Goal: Information Seeking & Learning: Find specific page/section

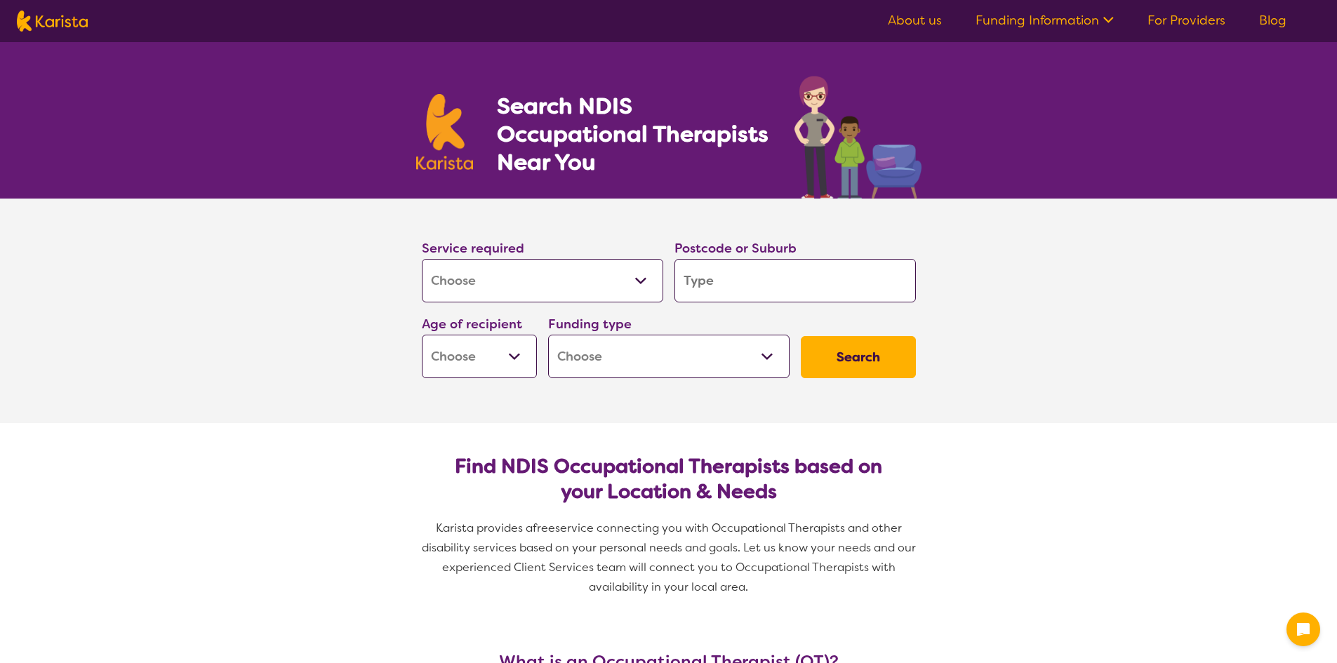
select select "[MEDICAL_DATA]"
click at [734, 283] on input "search" at bounding box center [796, 281] width 242 height 44
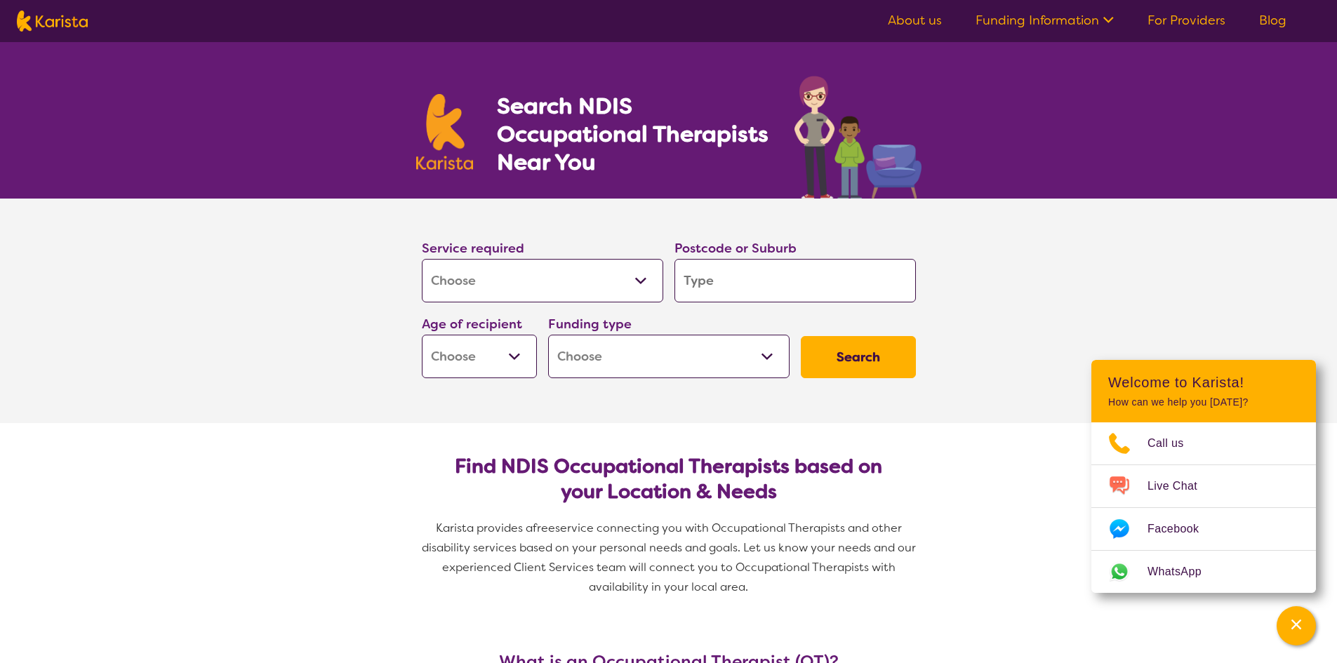
type input "4"
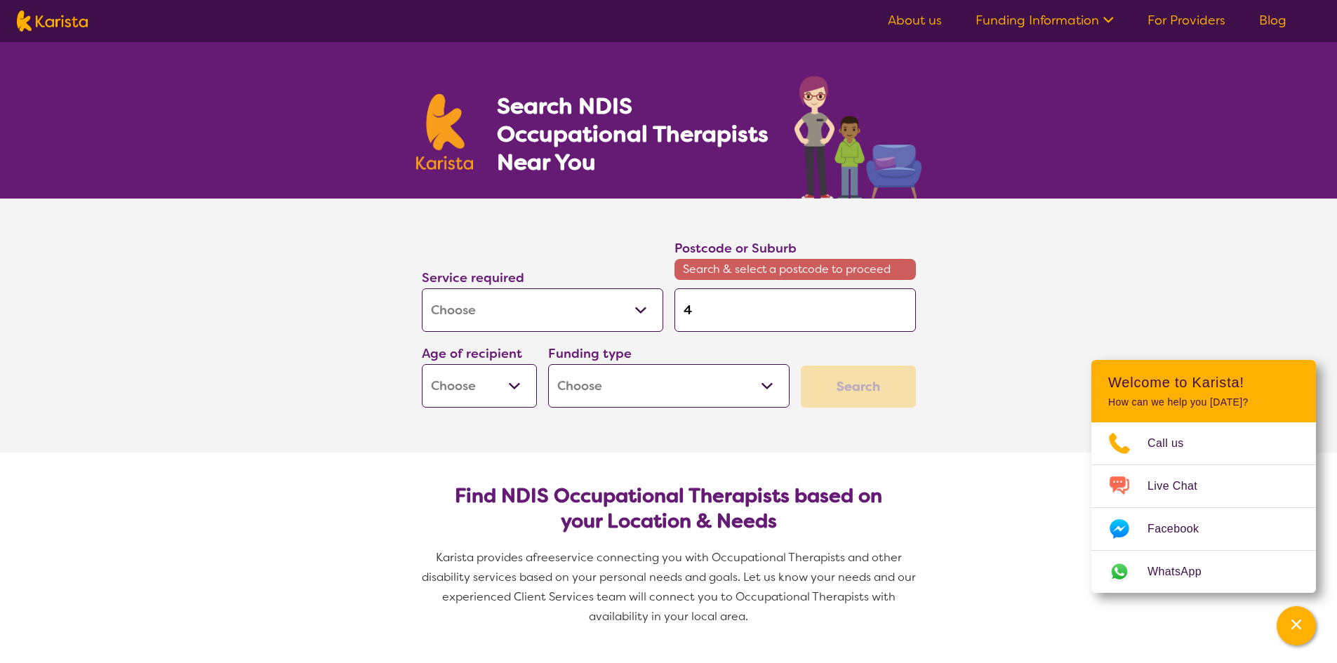
type input "41"
type input "416"
type input "4161"
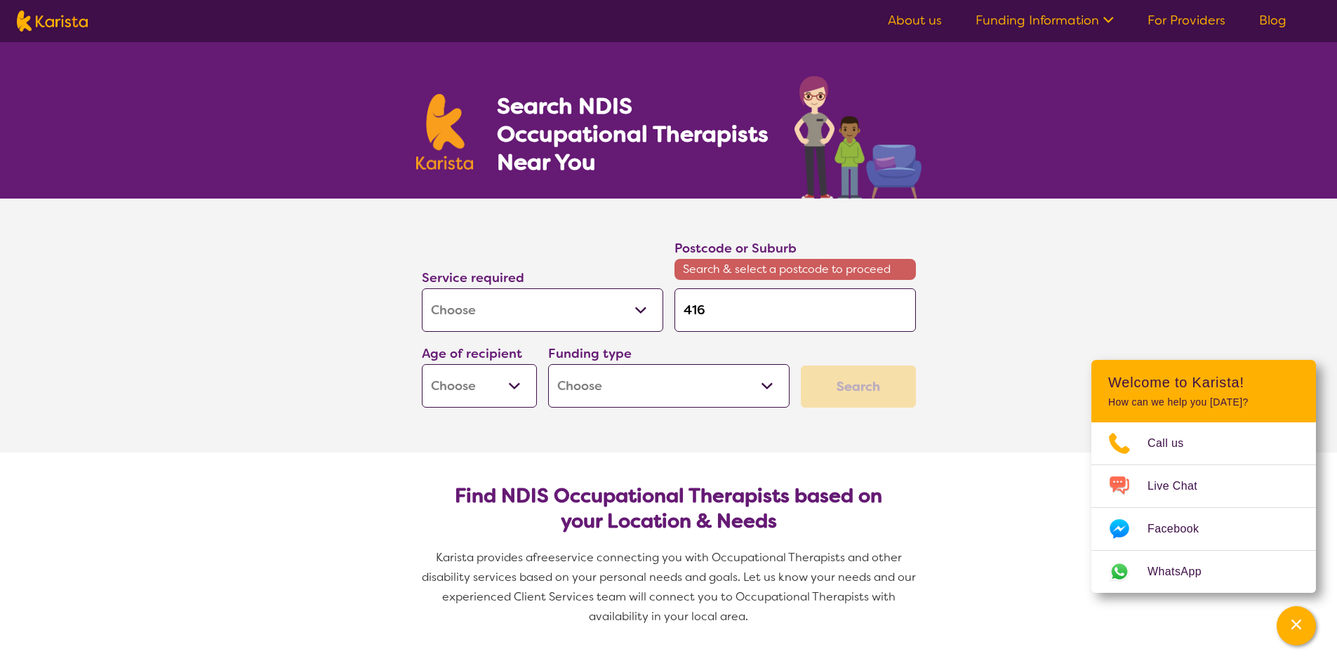
type input "4161"
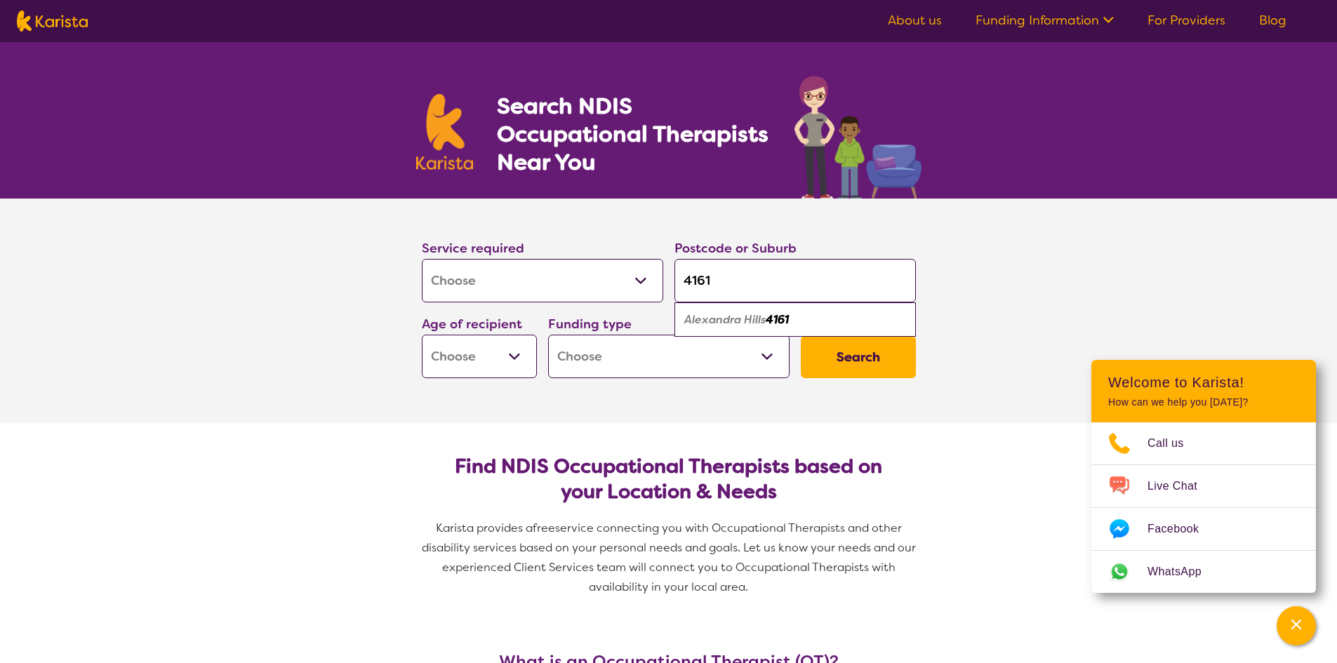
type input "4161"
click at [739, 324] on em "Alexandra Hills" at bounding box center [725, 319] width 81 height 15
click at [500, 355] on select "Early Childhood - 0 to 9 Child - 10 to 11 Adolescent - 12 to 17 Adult - 18 to 6…" at bounding box center [479, 357] width 115 height 44
select select "CH"
click at [422, 335] on select "Early Childhood - 0 to 9 Child - 10 to 11 Adolescent - 12 to 17 Adult - 18 to 6…" at bounding box center [479, 357] width 115 height 44
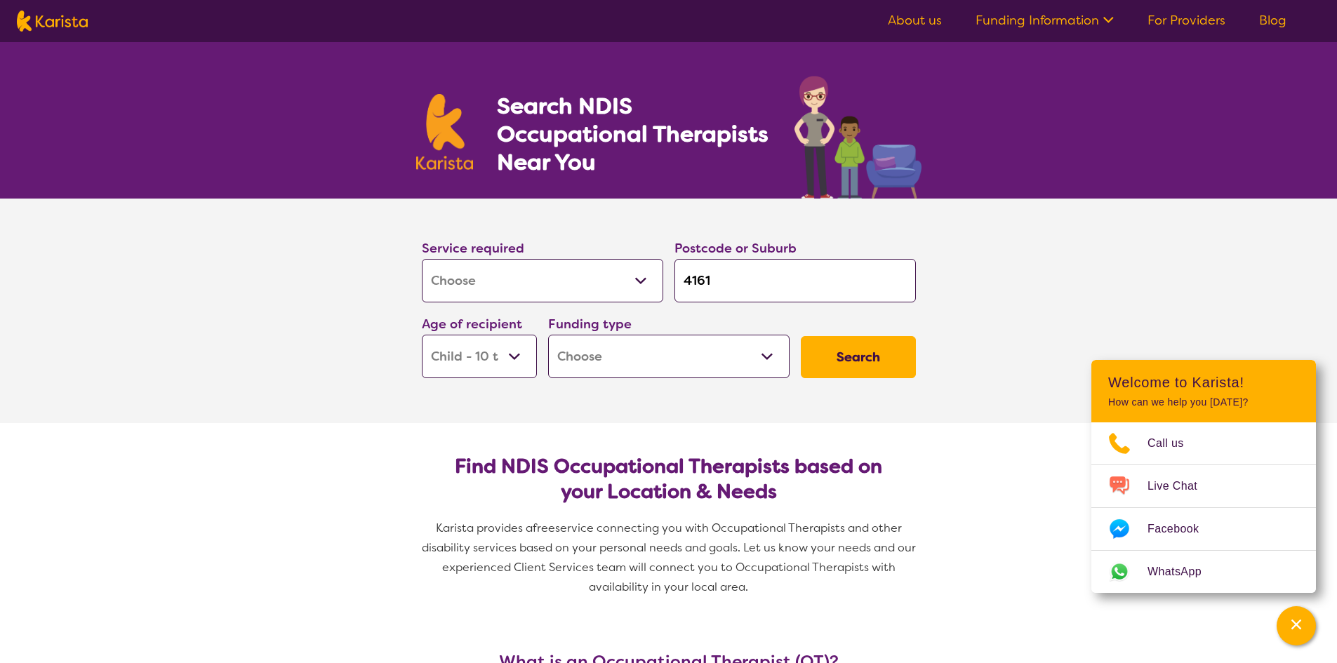
select select "CH"
click at [618, 372] on select "Home Care Package (HCP) National Disability Insurance Scheme (NDIS) I don't know" at bounding box center [669, 357] width 242 height 44
select select "i-don-t-know"
click at [548, 335] on select "Home Care Package (HCP) National Disability Insurance Scheme (NDIS) I don't know" at bounding box center [669, 357] width 242 height 44
select select "i-don-t-know"
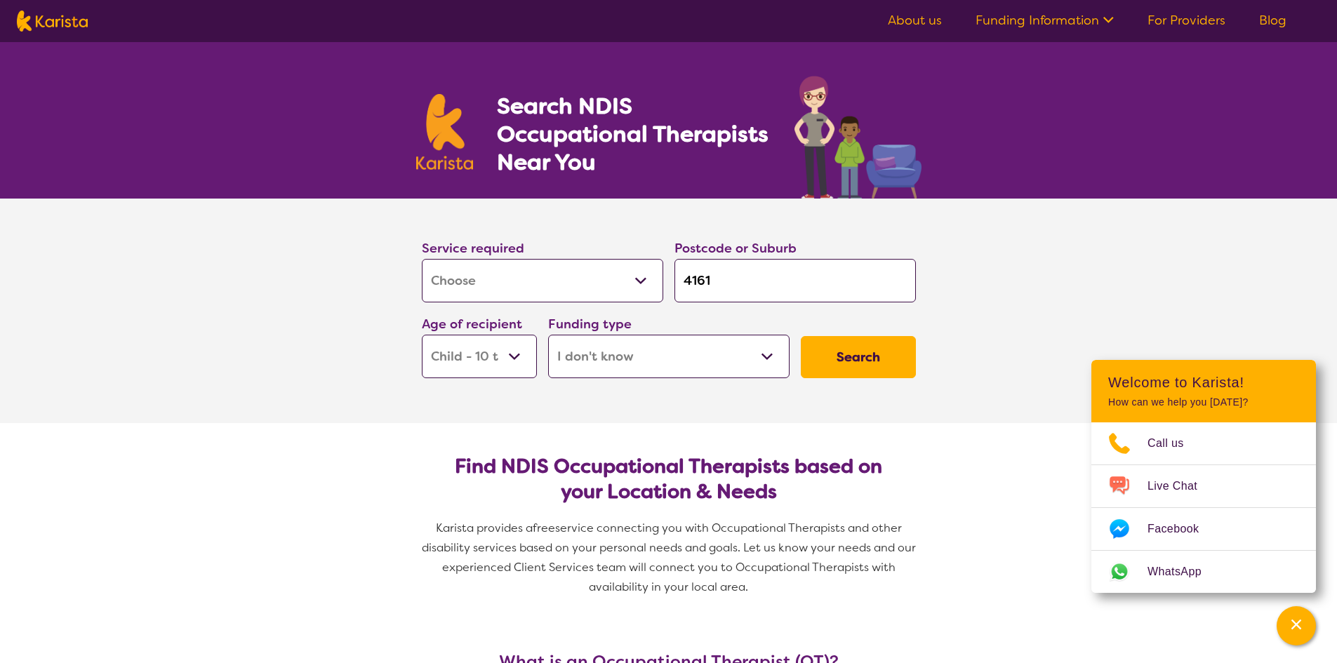
click at [842, 342] on button "Search" at bounding box center [858, 357] width 115 height 42
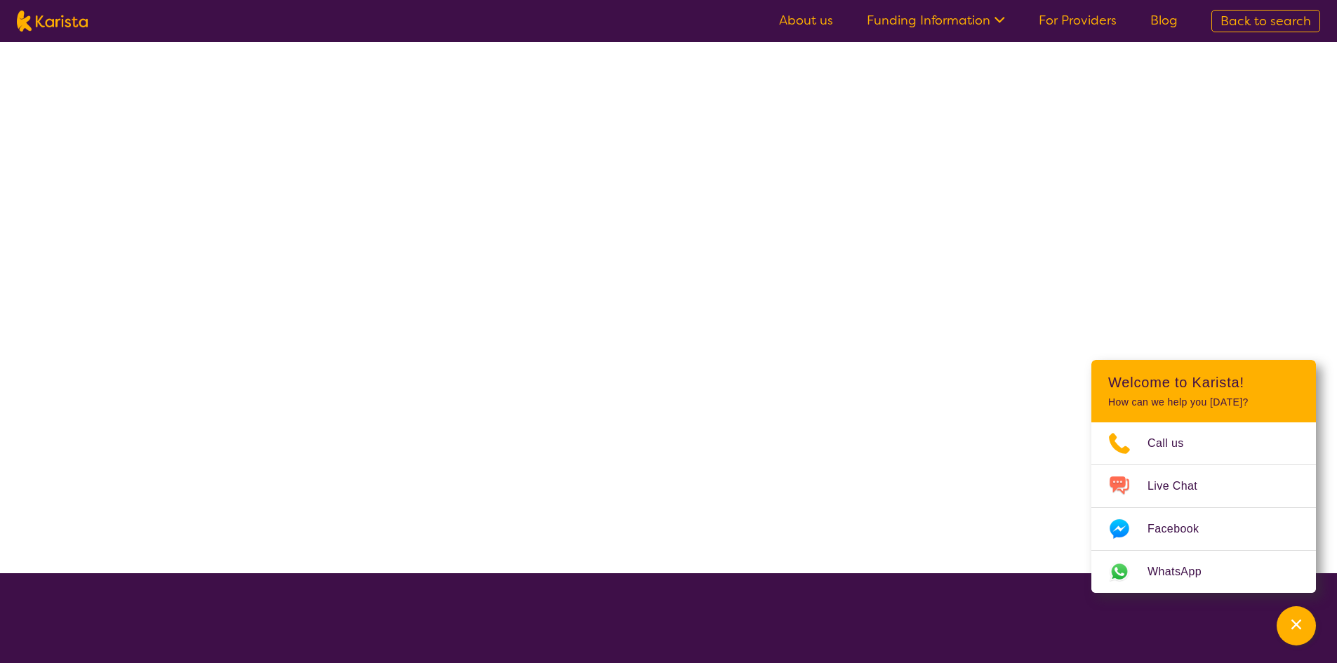
select select "[MEDICAL_DATA]"
select select "CH"
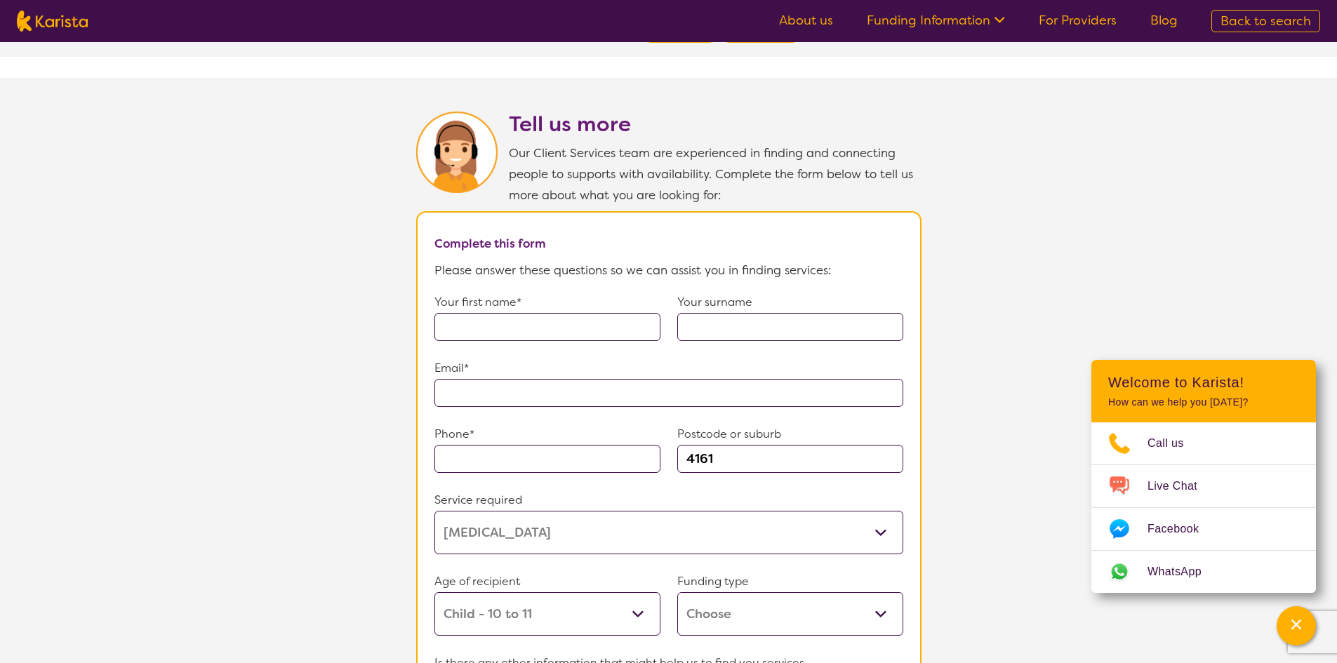
scroll to position [890, 0]
